Goal: Task Accomplishment & Management: Complete application form

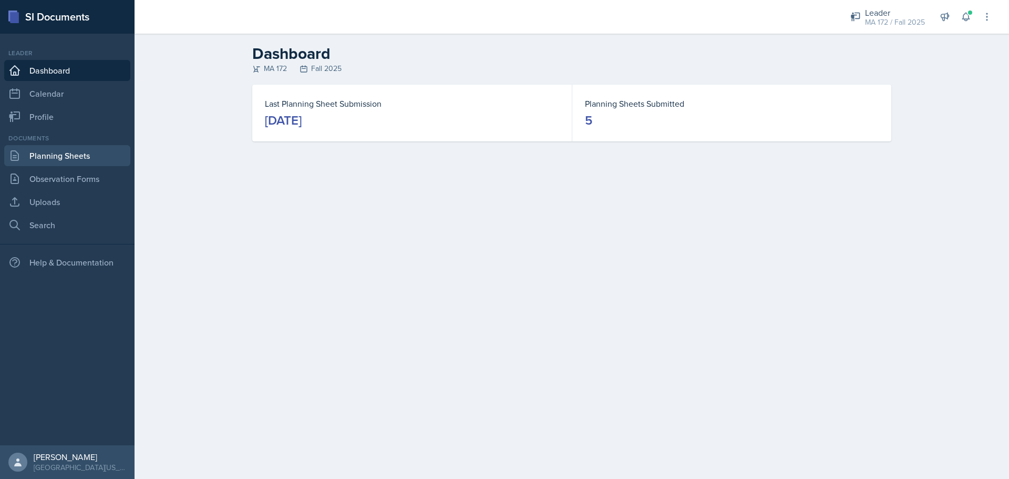
click at [55, 151] on link "Planning Sheets" at bounding box center [67, 155] width 126 height 21
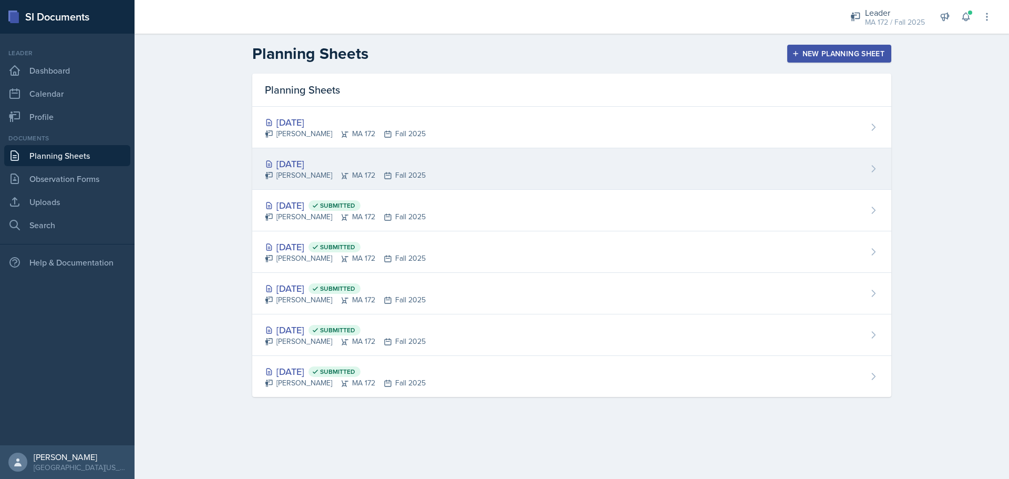
click at [329, 170] on div "[DATE]" at bounding box center [345, 164] width 161 height 14
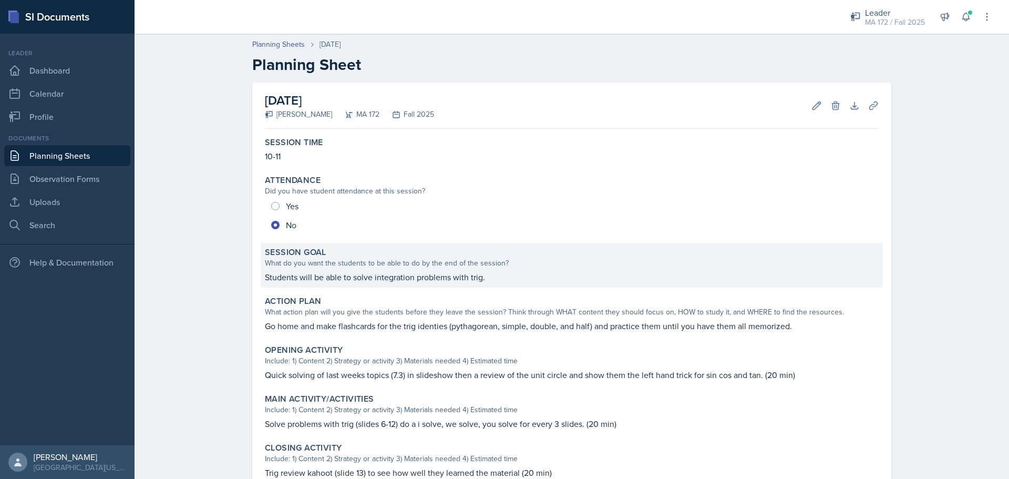
scroll to position [132, 0]
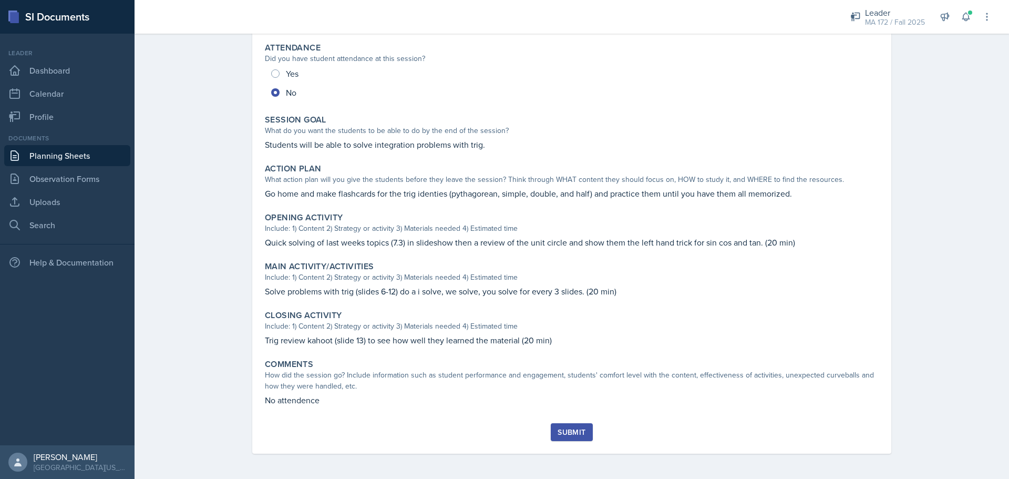
click at [559, 430] on div "Submit" at bounding box center [572, 432] width 28 height 8
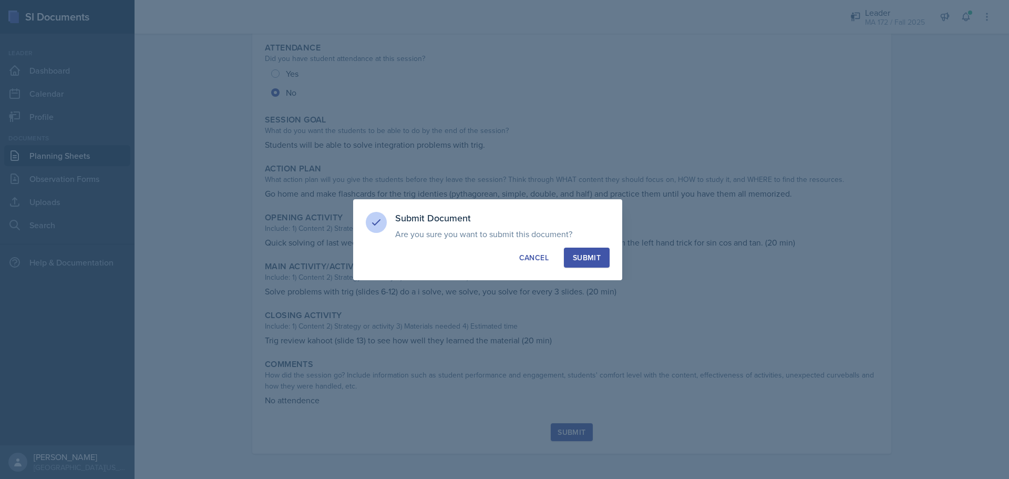
click at [607, 260] on button "Submit" at bounding box center [587, 257] width 46 height 20
radio input "true"
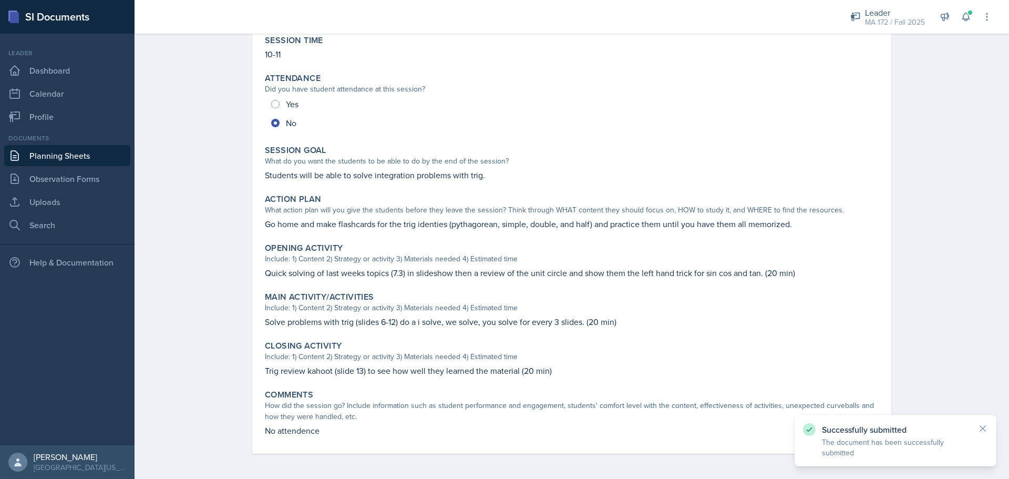
scroll to position [102, 0]
click at [39, 159] on link "Planning Sheets" at bounding box center [67, 155] width 126 height 21
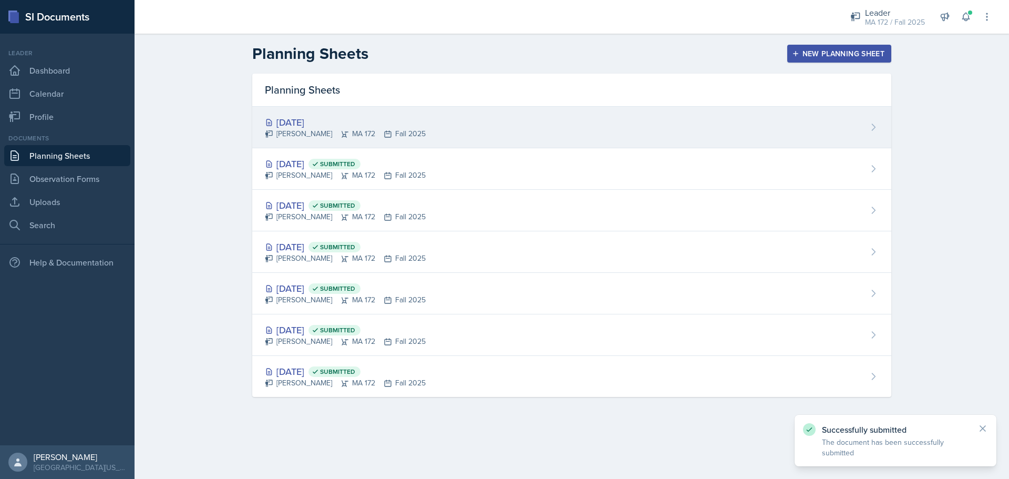
click at [321, 119] on div "[DATE]" at bounding box center [345, 122] width 161 height 14
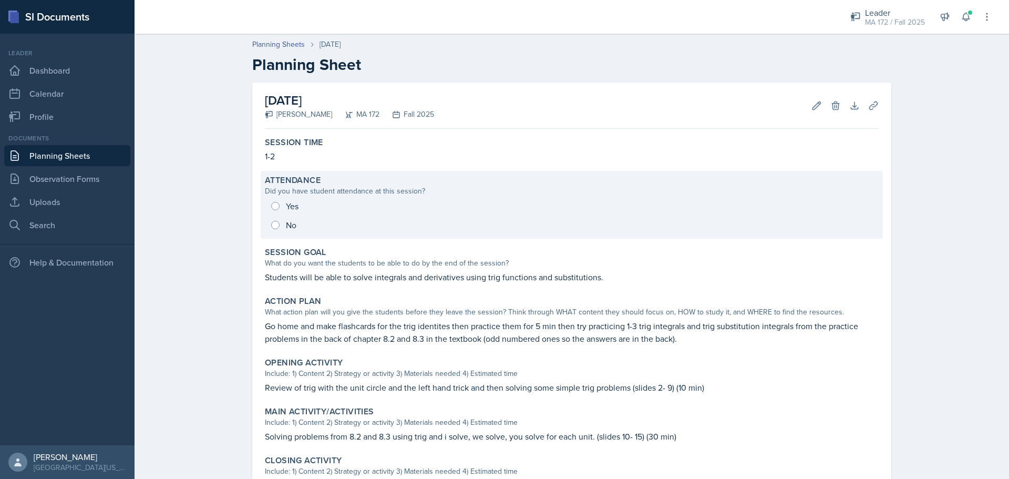
click at [280, 212] on div "Yes No" at bounding box center [572, 216] width 614 height 38
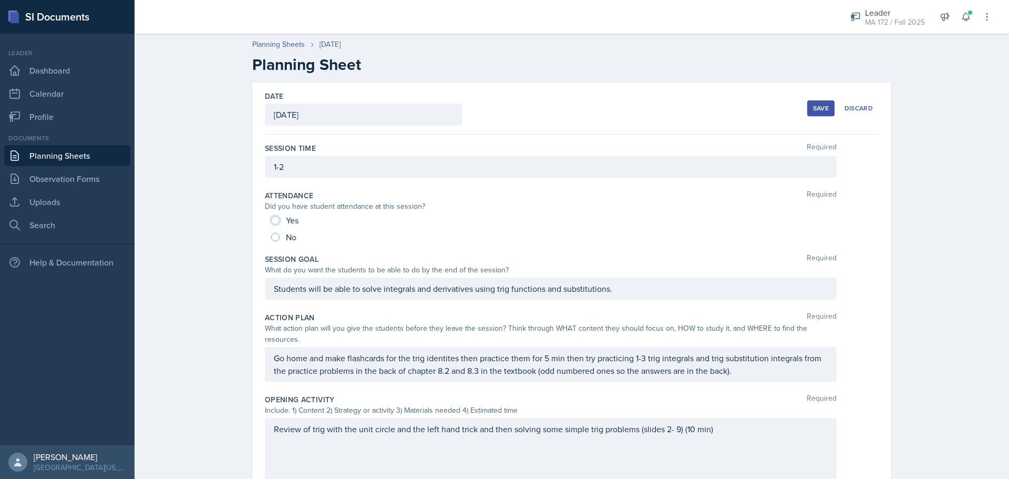
click at [271, 216] on input "Yes" at bounding box center [275, 220] width 8 height 8
radio input "true"
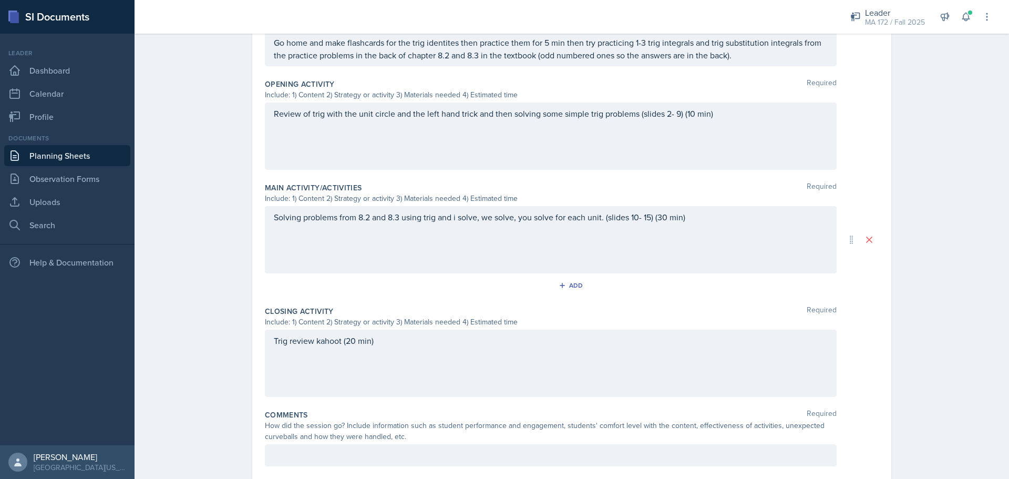
click at [331, 431] on div "Comments Required How did the session go? Include information such as student p…" at bounding box center [572, 439] width 614 height 69
click at [318, 452] on div at bounding box center [551, 455] width 572 height 22
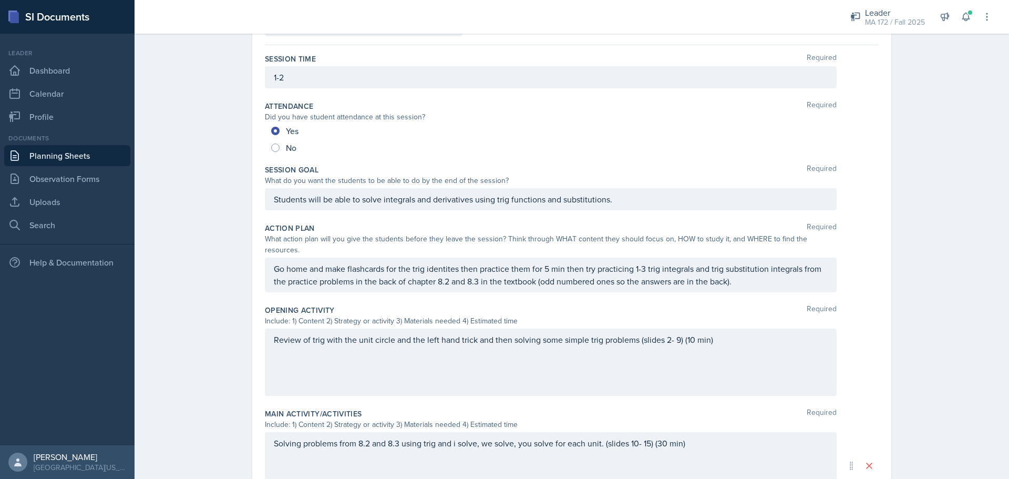
scroll to position [0, 0]
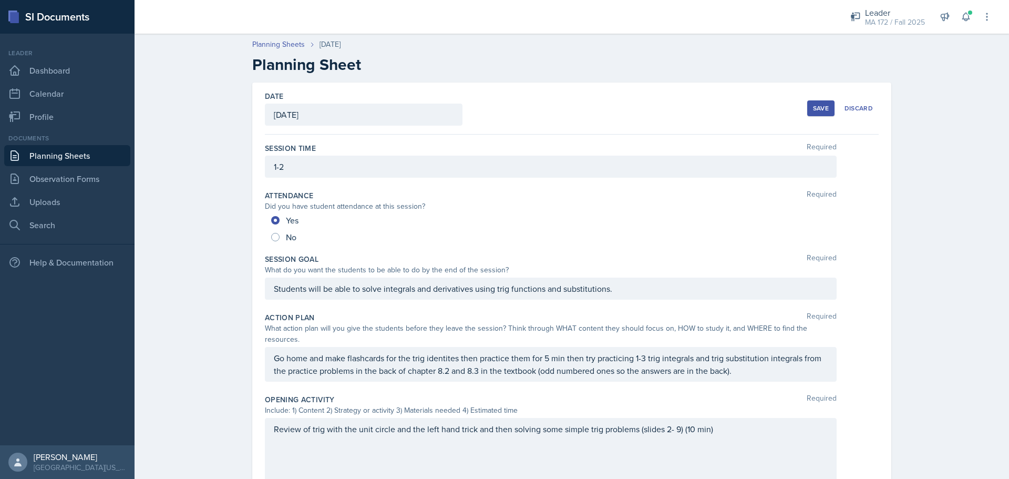
click at [817, 106] on div "Save" at bounding box center [821, 108] width 16 height 8
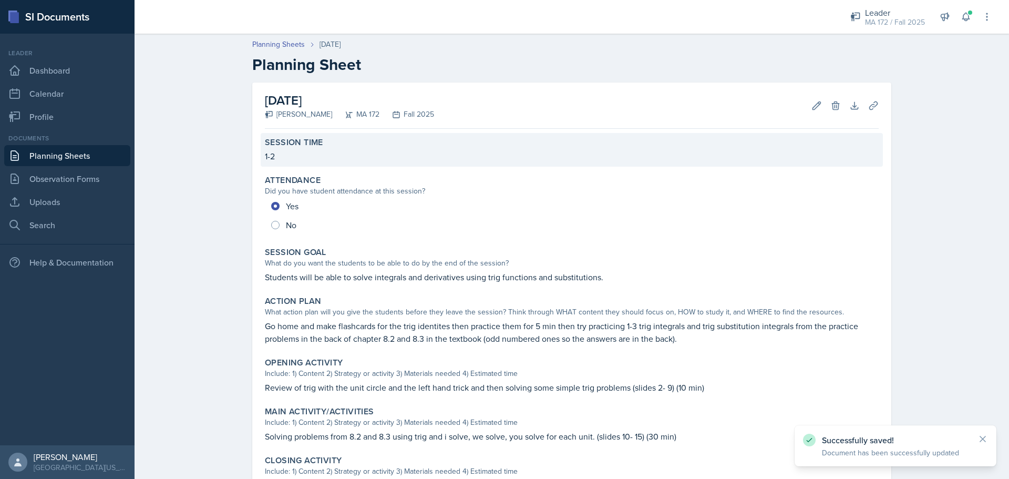
scroll to position [145, 0]
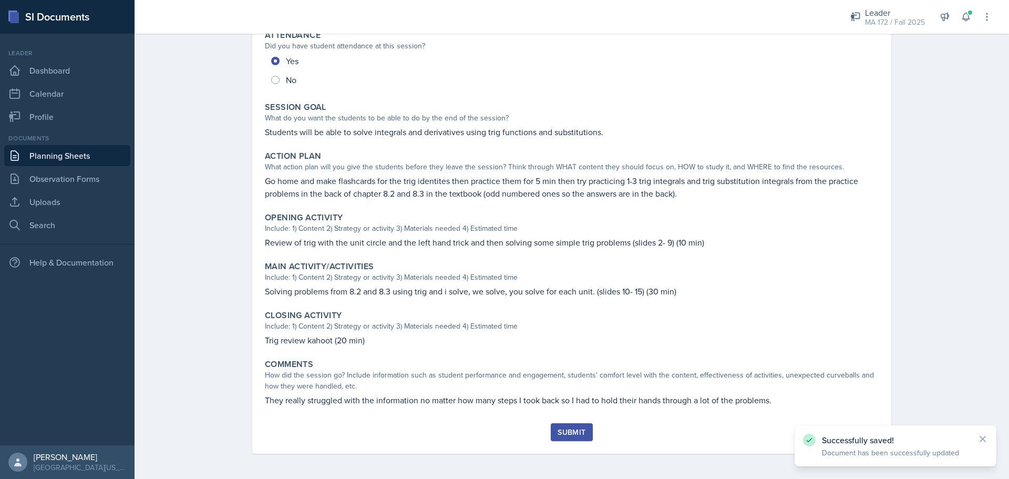
click at [558, 435] on div "Submit" at bounding box center [572, 432] width 28 height 8
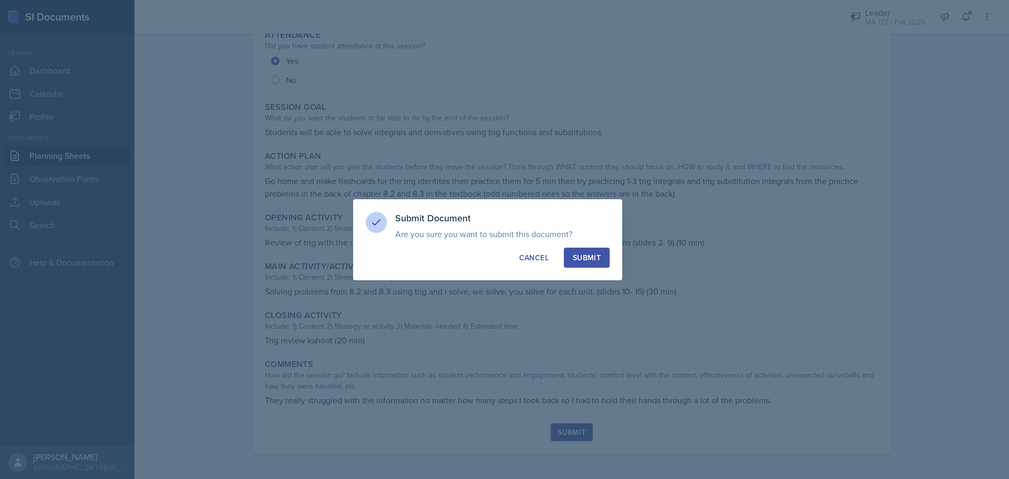
click at [606, 258] on button "Submit" at bounding box center [587, 257] width 46 height 20
radio input "true"
